Goal: Information Seeking & Learning: Learn about a topic

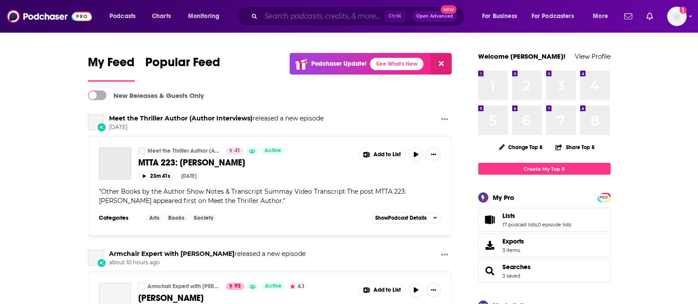
click at [321, 14] on input "Search podcasts, credits, & more..." at bounding box center [323, 16] width 124 height 14
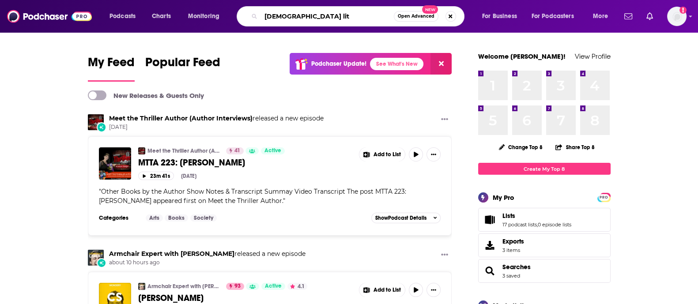
type input "[DEMOGRAPHIC_DATA] lit"
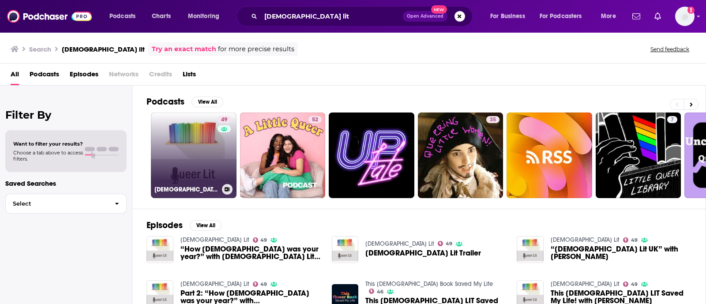
click at [219, 163] on div "49" at bounding box center [225, 150] width 15 height 68
